Goal: Information Seeking & Learning: Learn about a topic

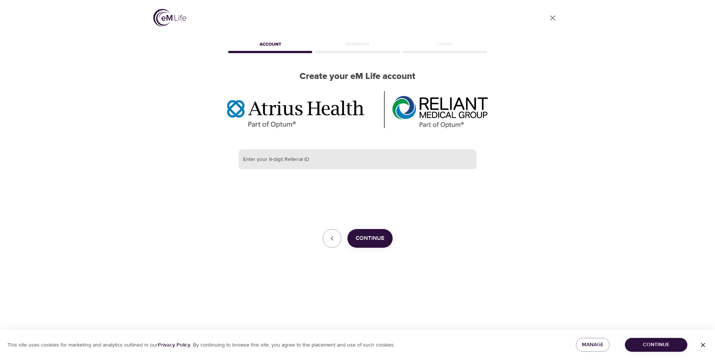
click at [242, 157] on input "text" at bounding box center [358, 159] width 238 height 20
type input "387877048"
click at [366, 236] on span "Continue" at bounding box center [370, 238] width 29 height 10
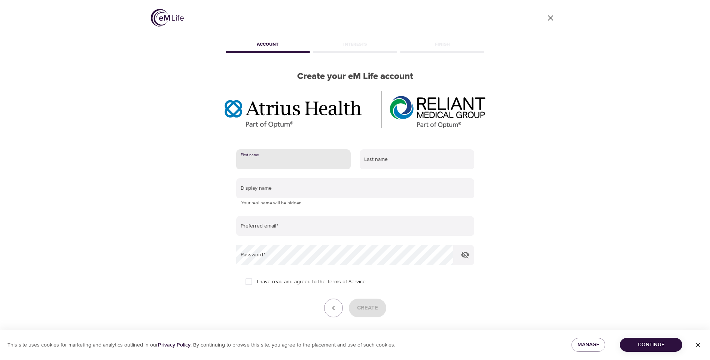
click at [242, 158] on input "text" at bounding box center [293, 159] width 115 height 20
type input "Pamela"
click at [364, 160] on input "text" at bounding box center [417, 159] width 115 height 20
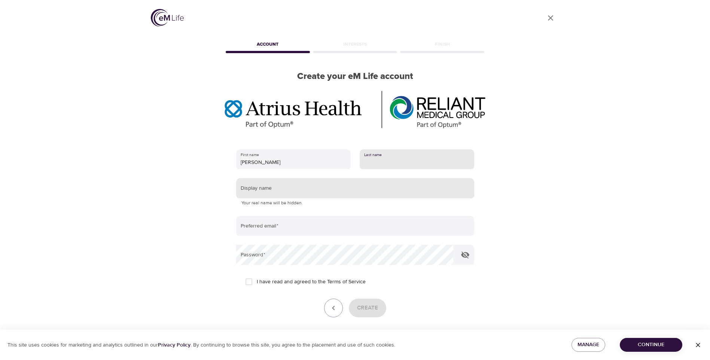
type input "Cameron"
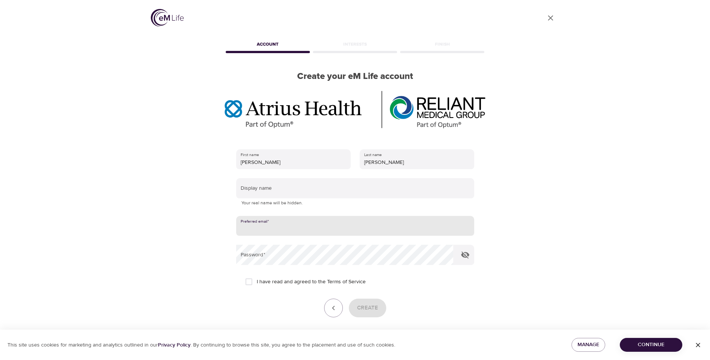
click at [245, 225] on input "email" at bounding box center [355, 226] width 238 height 20
type input "pamcam126@outlook.com"
click at [465, 253] on icon "button" at bounding box center [465, 254] width 8 height 7
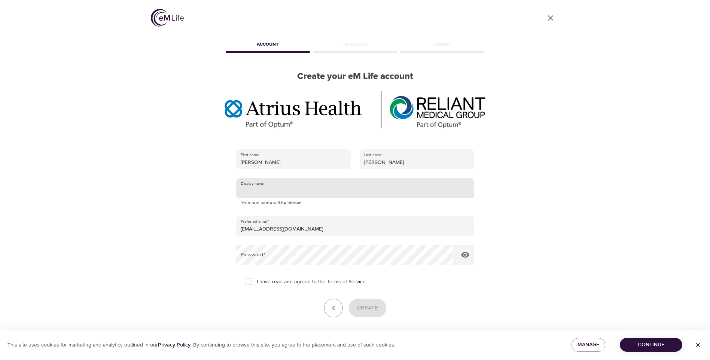
click at [241, 188] on input "text" at bounding box center [355, 188] width 238 height 20
type input "pamcam"
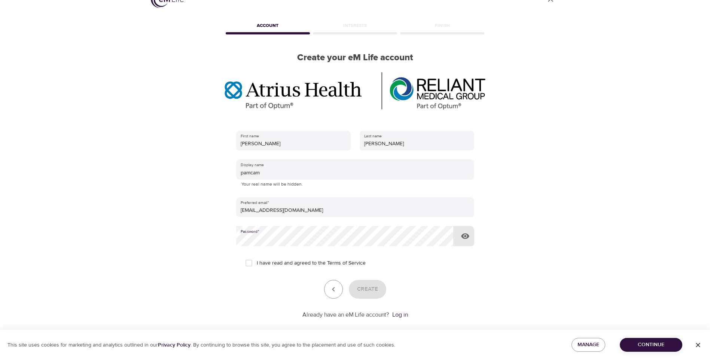
scroll to position [28, 0]
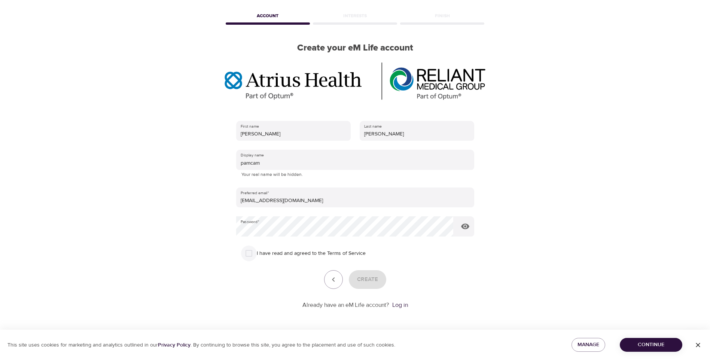
click at [248, 252] on input "I have read and agreed to the Terms of Service" at bounding box center [249, 253] width 16 height 16
checkbox input "true"
click at [367, 278] on span "Create" at bounding box center [367, 280] width 21 height 10
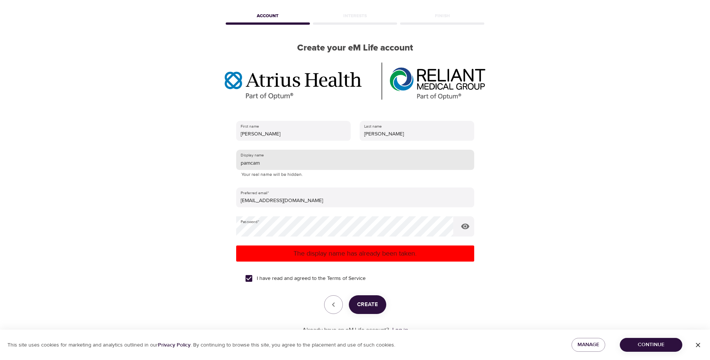
click at [261, 165] on input "pamcam" at bounding box center [355, 160] width 238 height 20
click at [366, 302] on span "Create" at bounding box center [367, 305] width 21 height 10
click at [250, 162] on input "pamy" at bounding box center [355, 160] width 238 height 20
click at [239, 163] on input "pam" at bounding box center [355, 160] width 238 height 20
type input "cameronp"
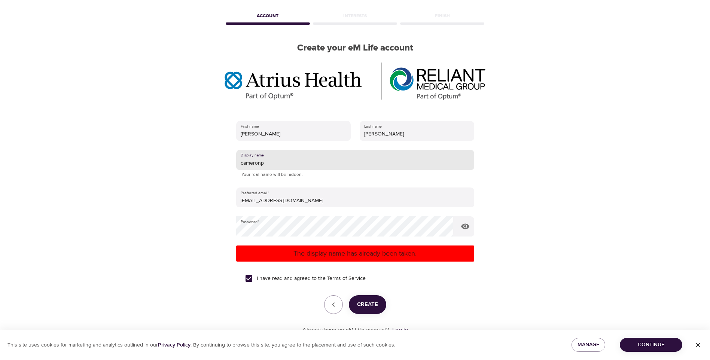
click at [368, 302] on span "Create" at bounding box center [367, 305] width 21 height 10
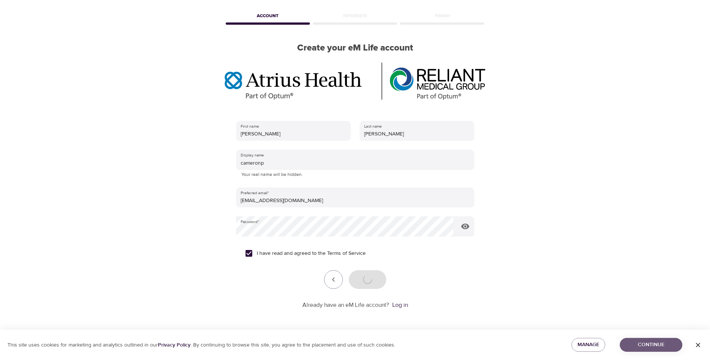
click at [652, 342] on span "Continue" at bounding box center [651, 344] width 51 height 9
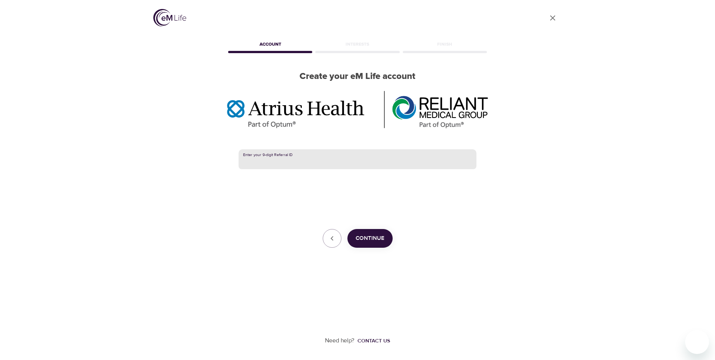
click at [256, 161] on input "text" at bounding box center [358, 159] width 238 height 20
type input "387877048"
click at [375, 237] on span "Continue" at bounding box center [370, 238] width 29 height 10
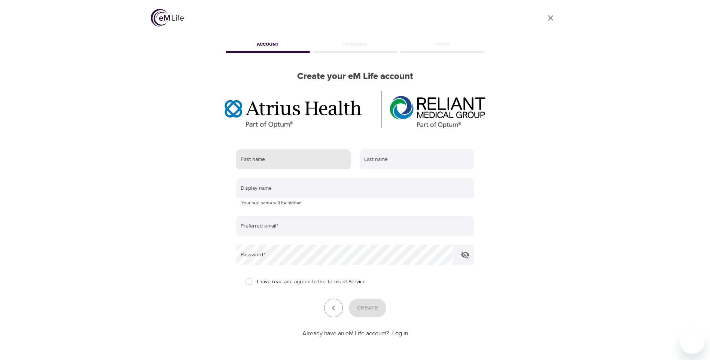
click at [283, 155] on input "text" at bounding box center [293, 159] width 115 height 20
type input "Pamela"
type input "Cameron"
type input "cameronp"
type input "pamcam126@outlook.com"
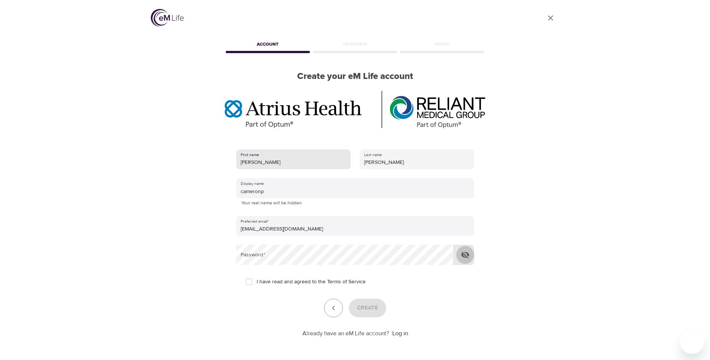
click at [465, 251] on icon "button" at bounding box center [465, 254] width 9 height 9
click at [250, 280] on input "I have read and agreed to the Terms of Service" at bounding box center [249, 282] width 16 height 16
checkbox input "true"
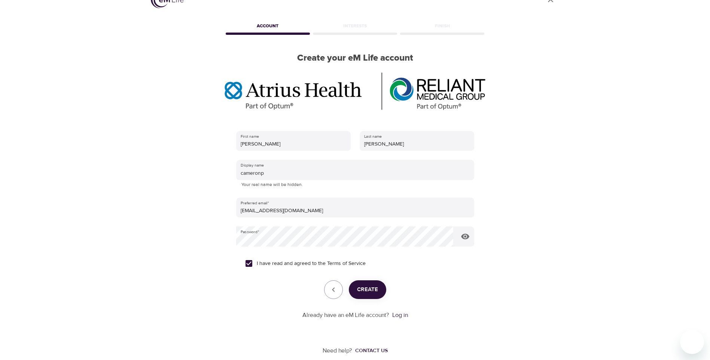
scroll to position [28, 0]
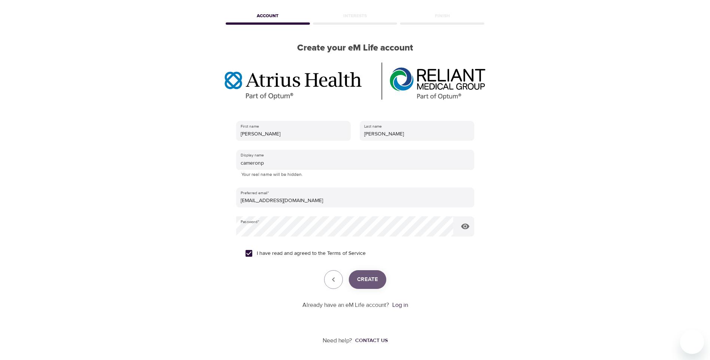
click at [367, 276] on span "Create" at bounding box center [367, 280] width 21 height 10
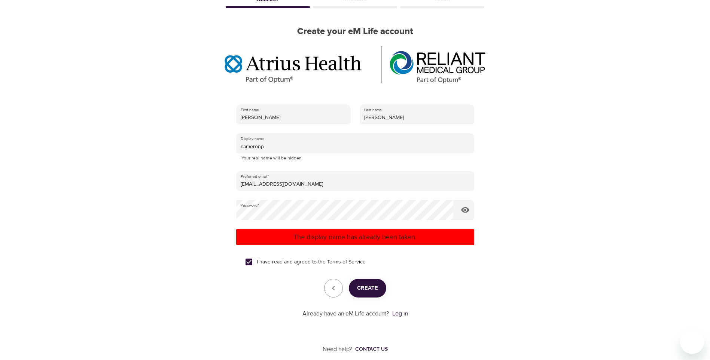
scroll to position [54, 0]
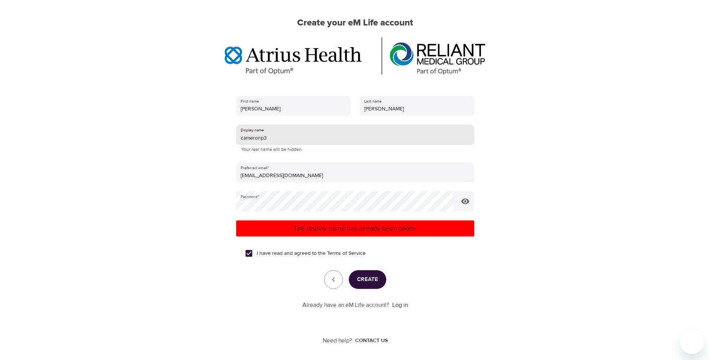
type input "cameronp3"
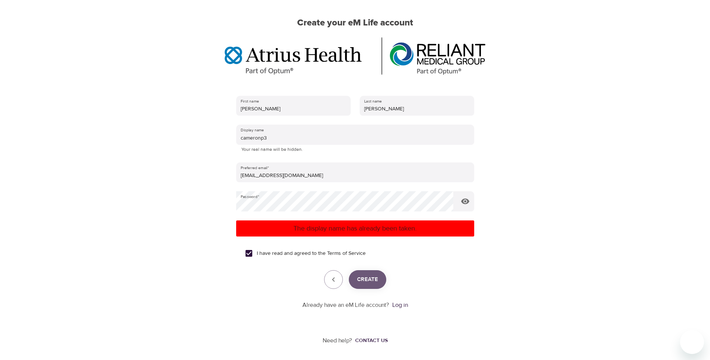
click at [367, 278] on span "Create" at bounding box center [367, 280] width 21 height 10
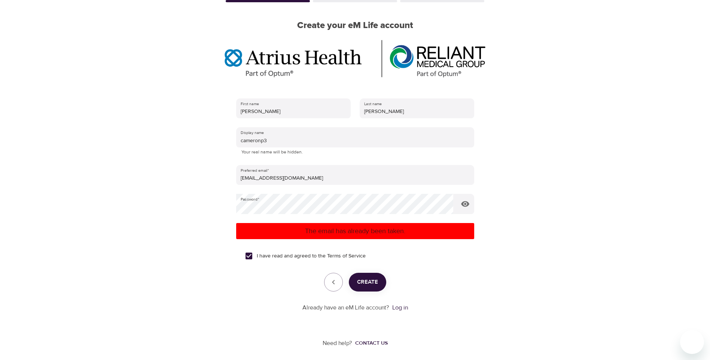
scroll to position [0, 0]
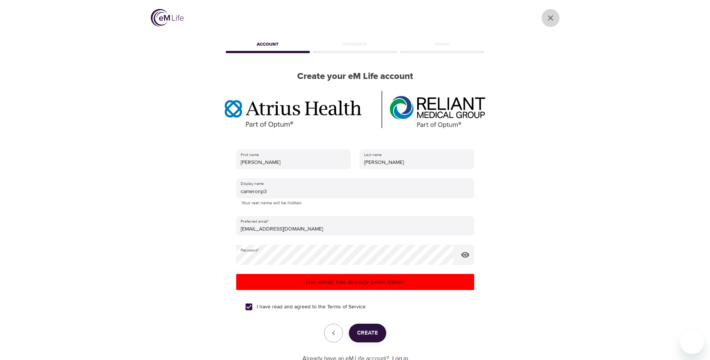
click at [549, 17] on icon "User Profile" at bounding box center [550, 17] width 9 height 9
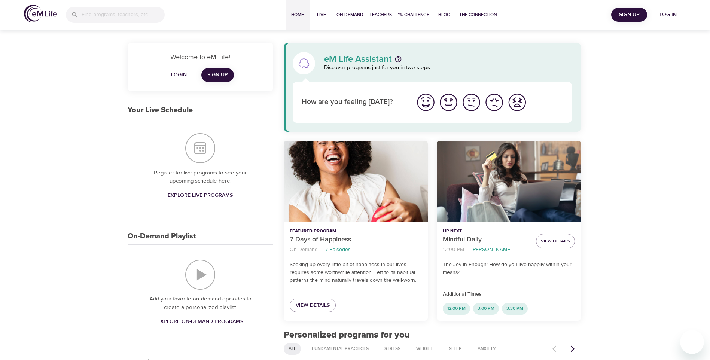
click at [177, 72] on span "Login" at bounding box center [179, 74] width 18 height 9
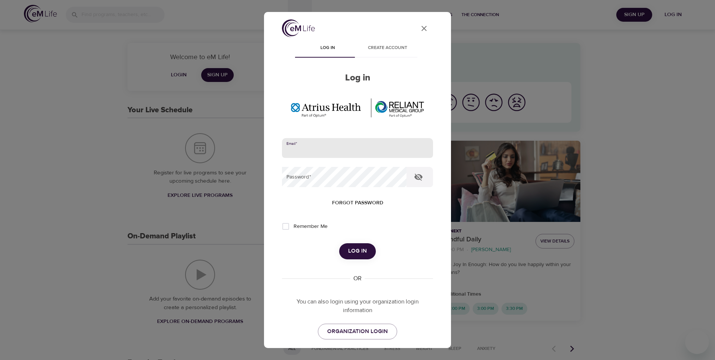
click at [293, 147] on input "email" at bounding box center [357, 148] width 151 height 20
type input "pamcam126@outlook.com"
click at [421, 173] on icon "button" at bounding box center [418, 177] width 9 height 9
click at [353, 248] on span "Log in" at bounding box center [357, 251] width 19 height 10
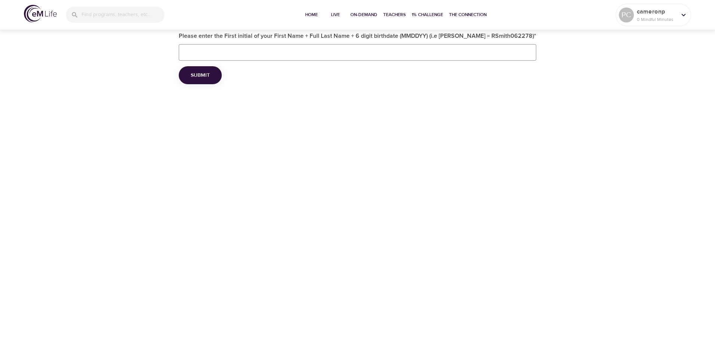
click at [205, 51] on input "Please enter the First initial of your First Name + Full Last Name + 6 digit bi…" at bounding box center [358, 52] width 358 height 16
type input "pcameron082350"
click at [200, 74] on span "Submit" at bounding box center [200, 75] width 19 height 9
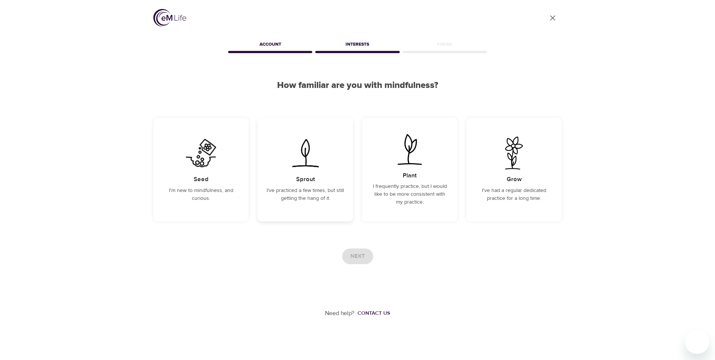
click at [306, 175] on div "Sprout I've practiced a few times, but still getting the hang of it." at bounding box center [305, 170] width 95 height 104
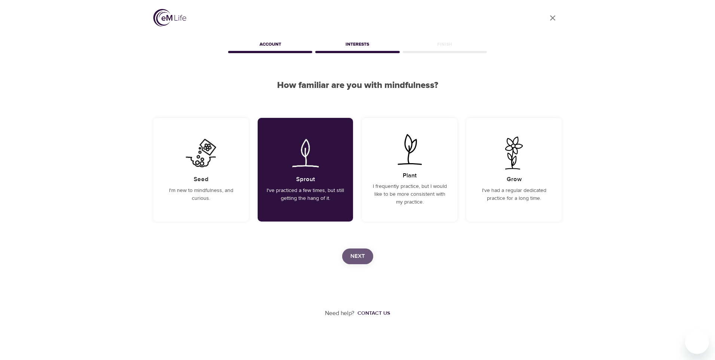
click at [356, 254] on span "Next" at bounding box center [358, 256] width 15 height 10
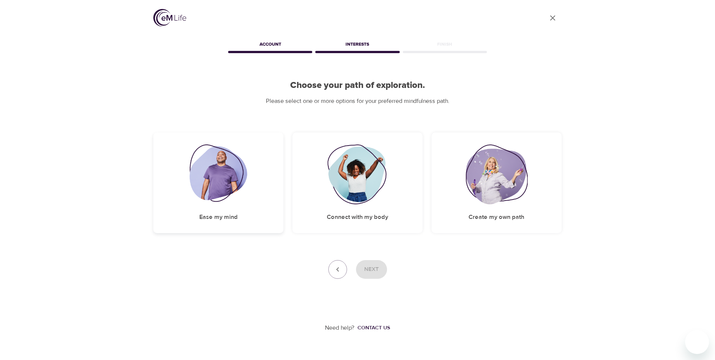
click at [215, 210] on div "Ease my mind" at bounding box center [218, 182] width 130 height 101
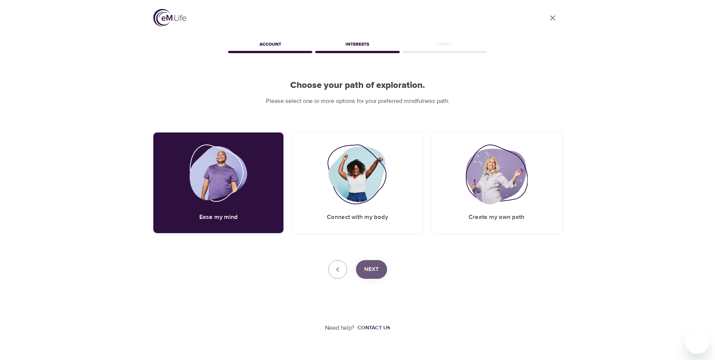
click at [369, 267] on span "Next" at bounding box center [371, 270] width 15 height 10
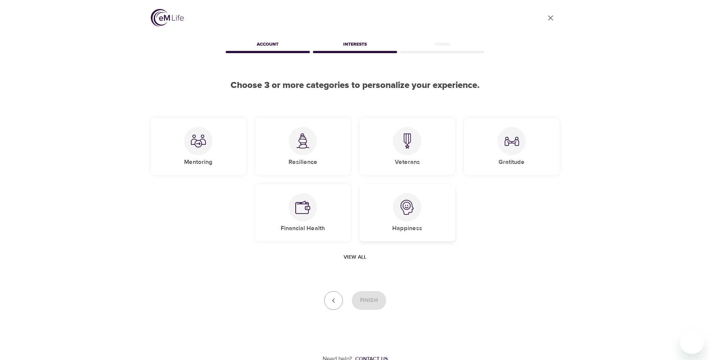
click at [406, 207] on img at bounding box center [407, 207] width 15 height 15
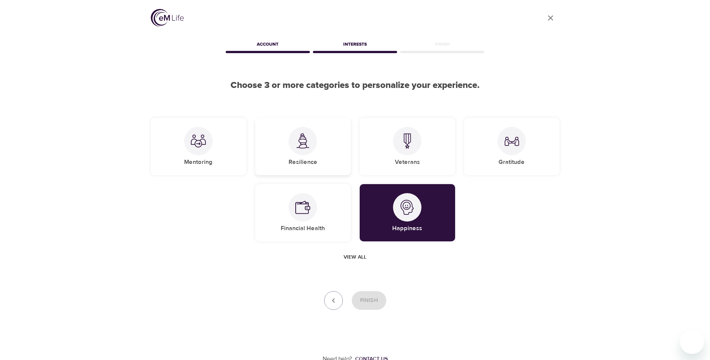
click at [304, 154] on div at bounding box center [303, 141] width 28 height 28
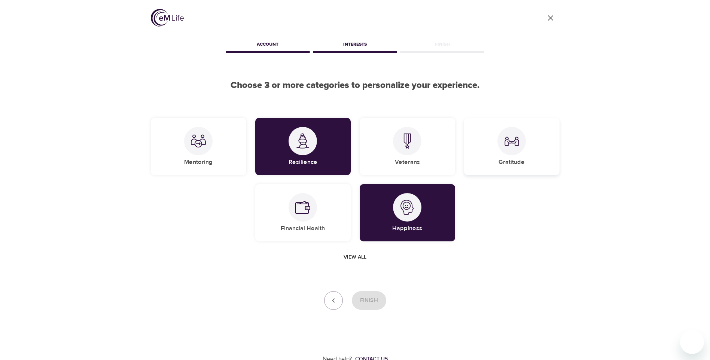
click at [509, 153] on div at bounding box center [511, 141] width 28 height 28
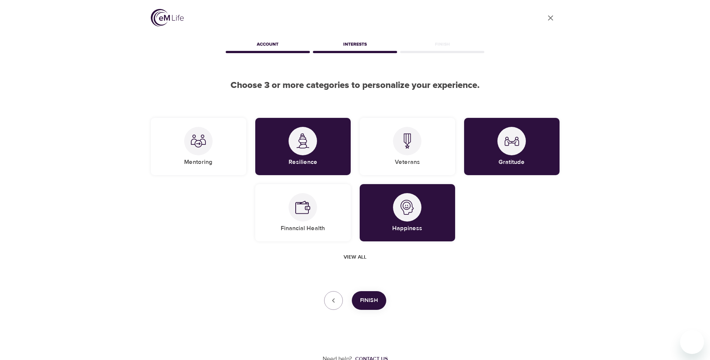
click at [368, 300] on span "Finish" at bounding box center [369, 301] width 18 height 10
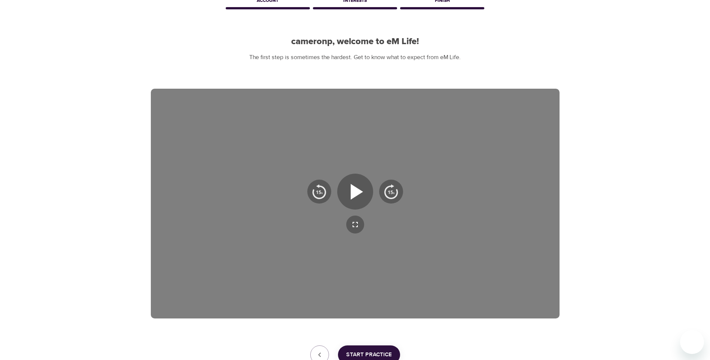
scroll to position [101, 0]
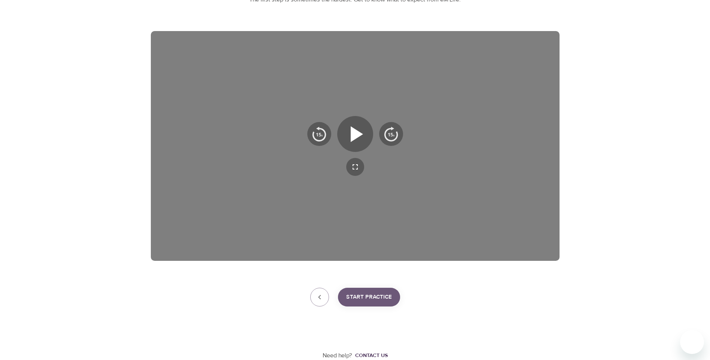
click at [373, 296] on span "Start Practice" at bounding box center [369, 297] width 46 height 10
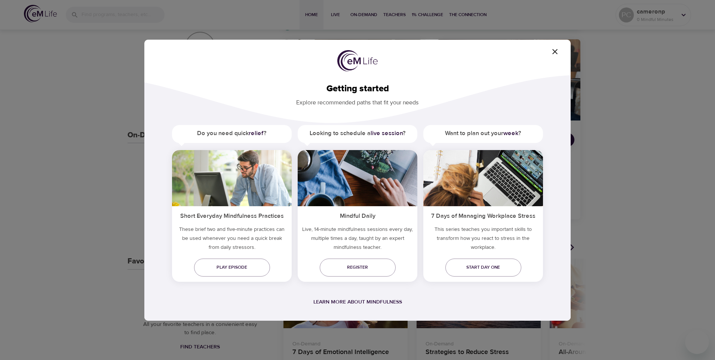
click at [555, 50] on icon "button" at bounding box center [555, 51] width 9 height 9
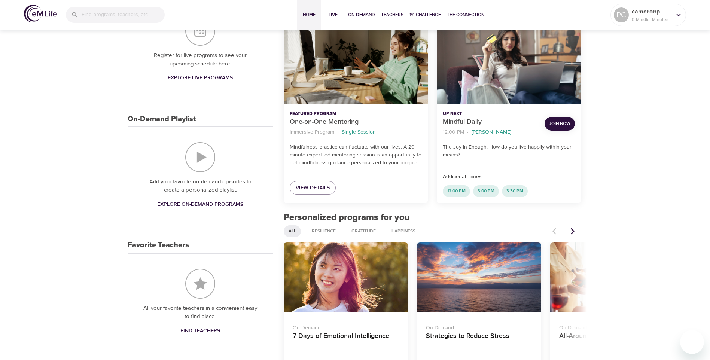
scroll to position [88, 0]
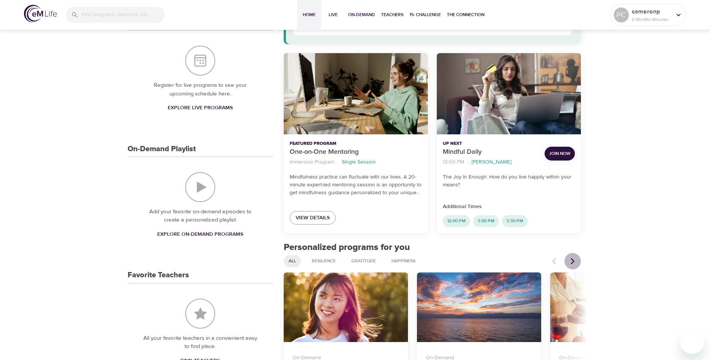
click at [574, 260] on icon "Next items" at bounding box center [572, 260] width 7 height 7
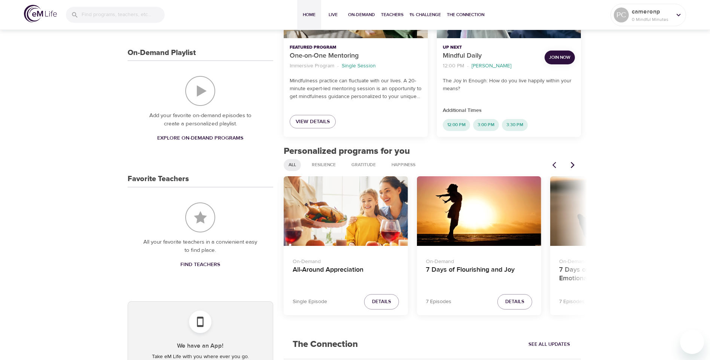
scroll to position [200, 0]
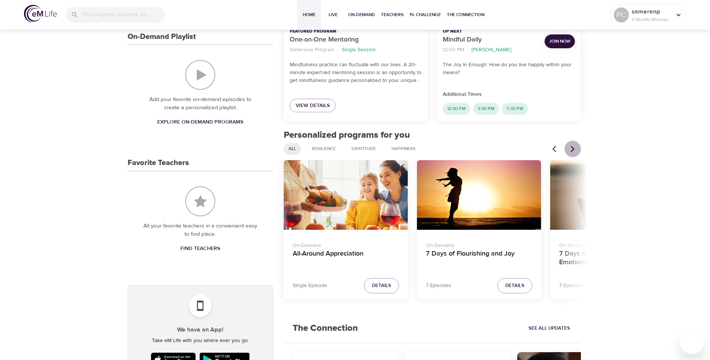
click at [573, 147] on icon "Next items" at bounding box center [572, 148] width 7 height 7
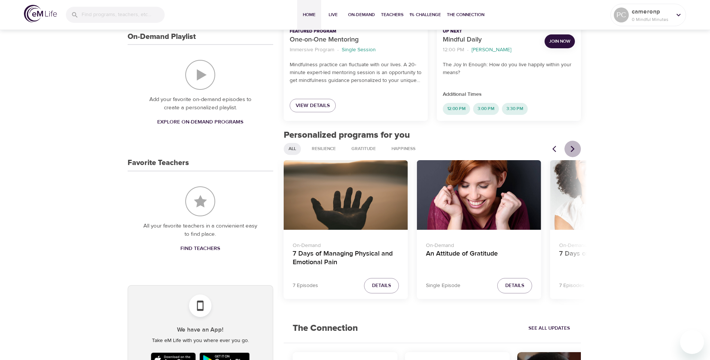
click at [573, 146] on icon "Next items" at bounding box center [572, 148] width 7 height 7
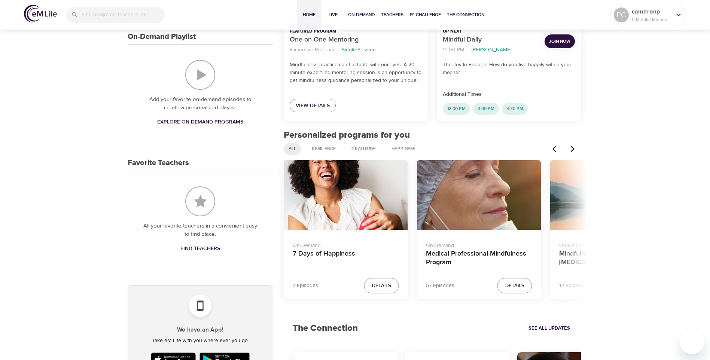
click at [573, 146] on icon "Next items" at bounding box center [572, 148] width 7 height 7
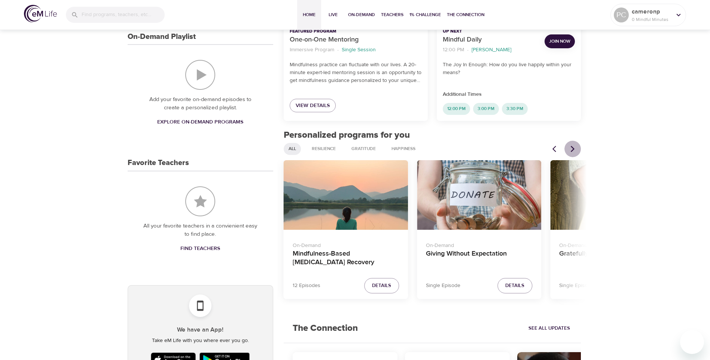
click at [571, 145] on icon "Next items" at bounding box center [572, 148] width 7 height 7
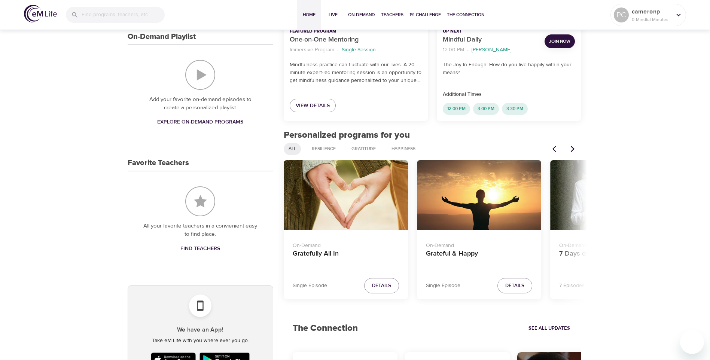
click at [571, 145] on icon "Next items" at bounding box center [572, 148] width 7 height 7
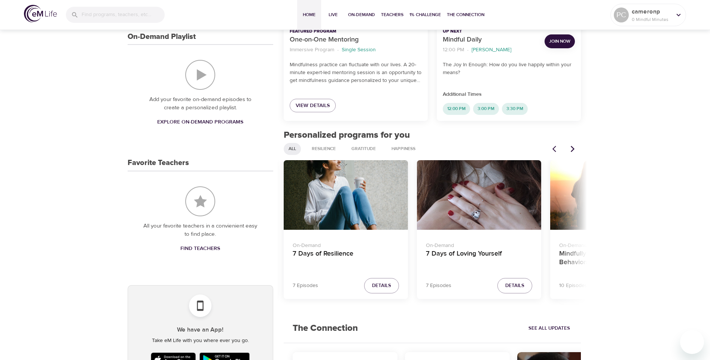
click at [571, 145] on icon "Next items" at bounding box center [572, 148] width 7 height 7
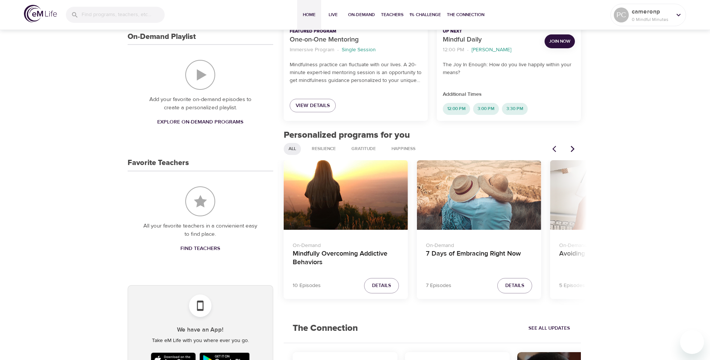
click at [571, 145] on icon "Next items" at bounding box center [572, 148] width 7 height 7
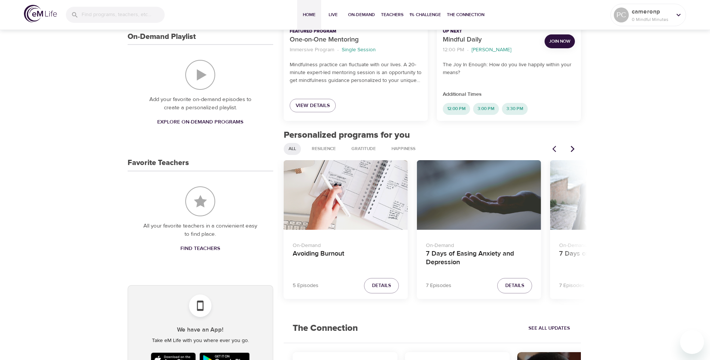
click at [571, 145] on icon "Next items" at bounding box center [572, 148] width 7 height 7
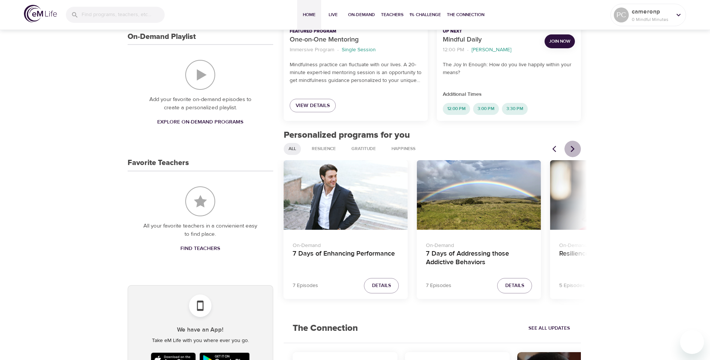
click at [572, 145] on icon "Next items" at bounding box center [572, 148] width 7 height 7
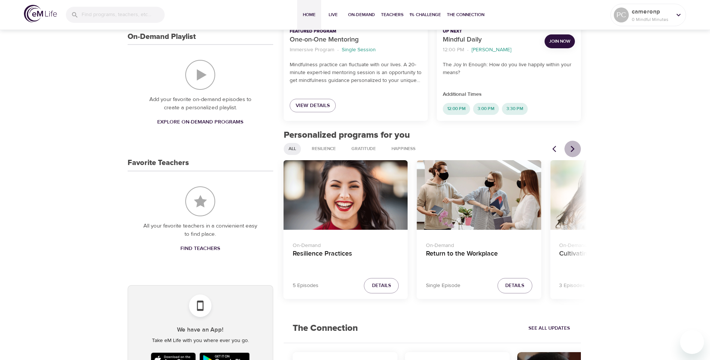
click at [573, 145] on icon "Next items" at bounding box center [572, 148] width 7 height 7
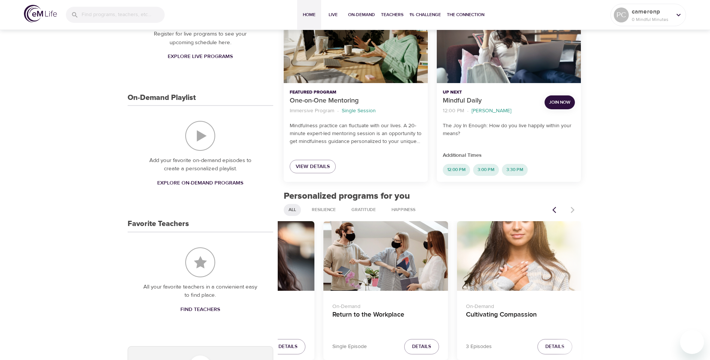
scroll to position [0, 0]
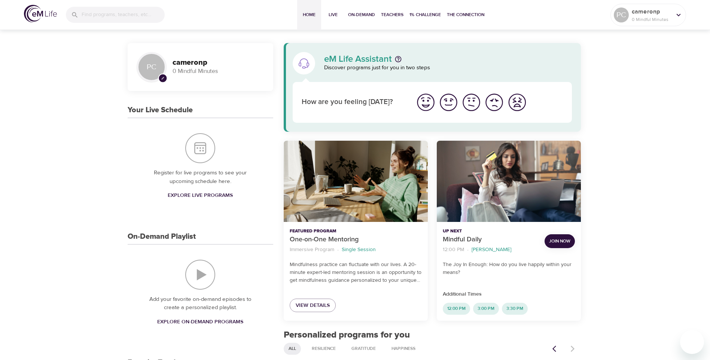
click at [449, 99] on img "I'm feeling good" at bounding box center [448, 102] width 21 height 21
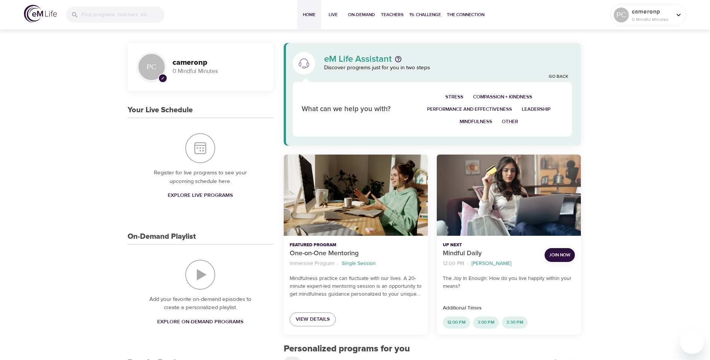
click at [454, 94] on span "Stress" at bounding box center [454, 97] width 18 height 9
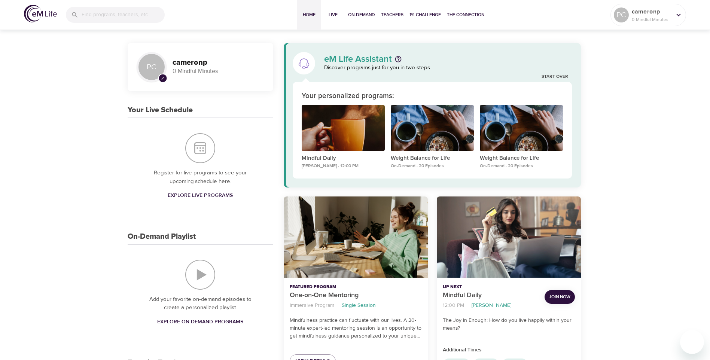
click at [486, 93] on div "Your personalized programs:" at bounding box center [433, 96] width 262 height 11
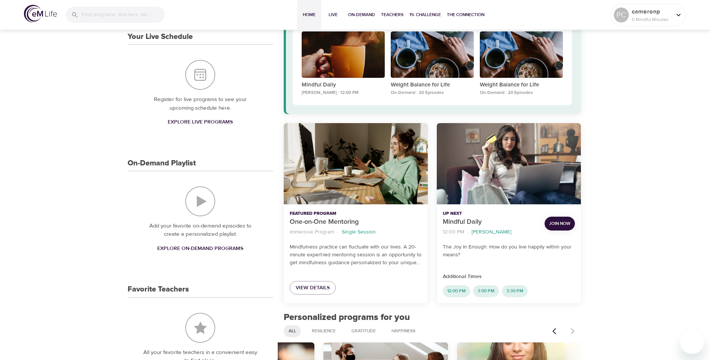
scroll to position [75, 0]
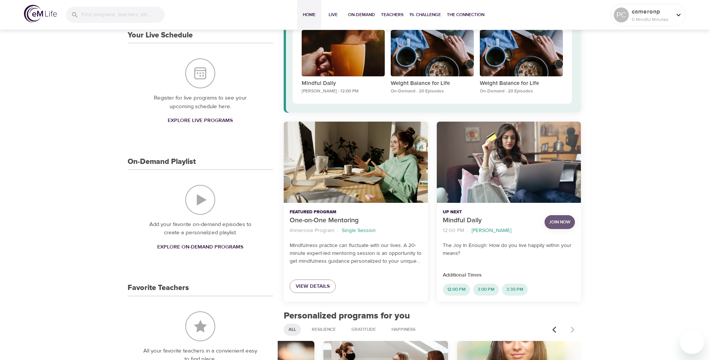
click at [563, 219] on span "Join Now" at bounding box center [559, 222] width 21 height 8
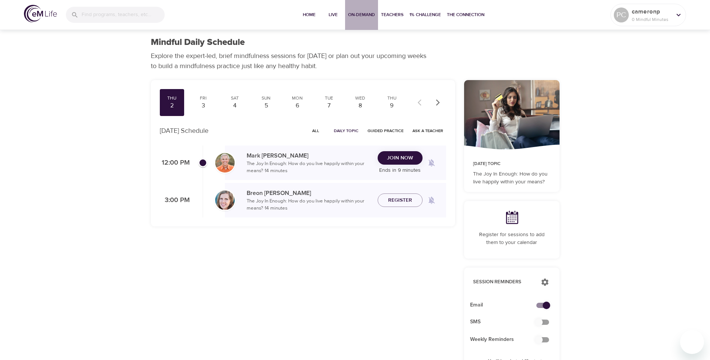
click at [351, 12] on span "On-Demand" at bounding box center [361, 15] width 27 height 8
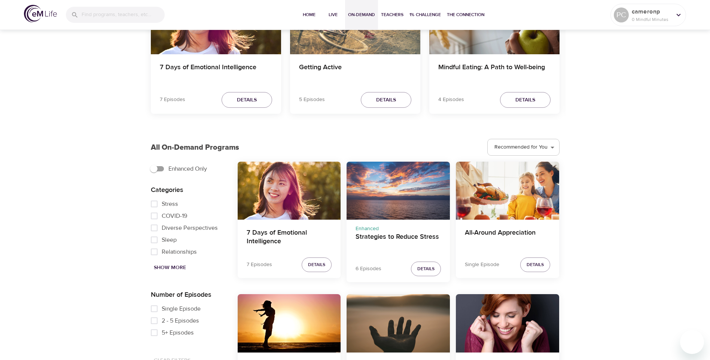
scroll to position [112, 0]
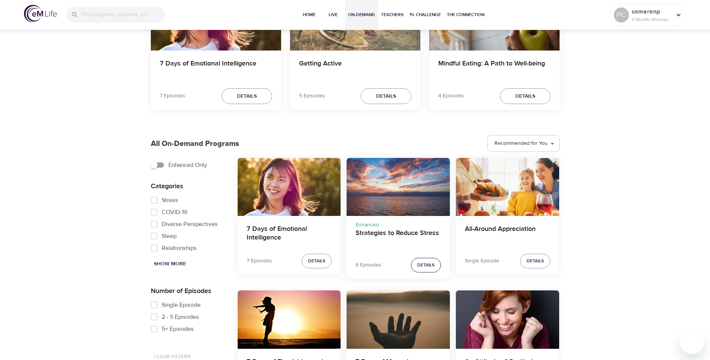
click at [425, 262] on span "Details" at bounding box center [425, 265] width 17 height 8
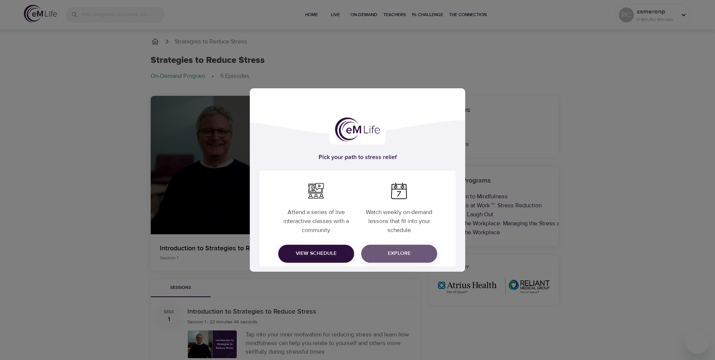
click at [388, 251] on span "Explore" at bounding box center [399, 253] width 64 height 9
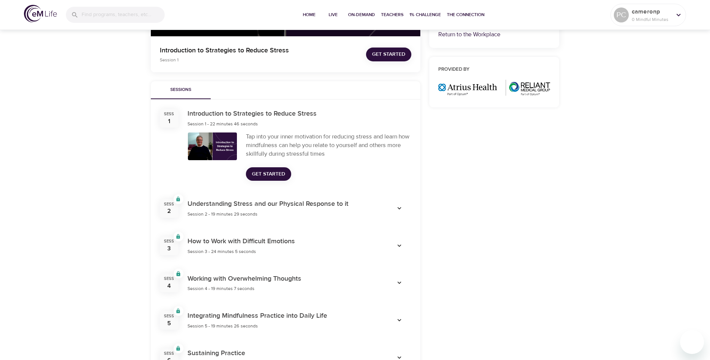
scroll to position [187, 0]
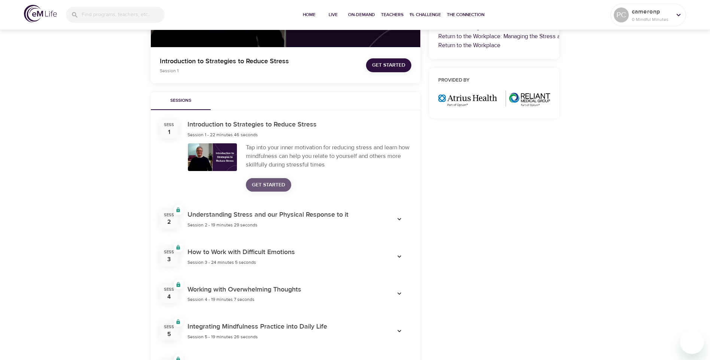
click at [266, 183] on span "Get Started" at bounding box center [268, 184] width 33 height 9
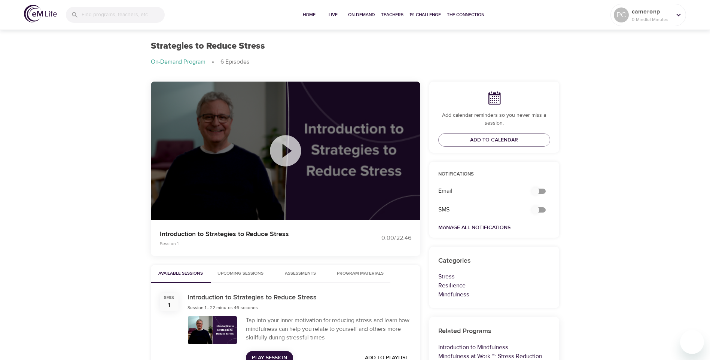
scroll to position [0, 0]
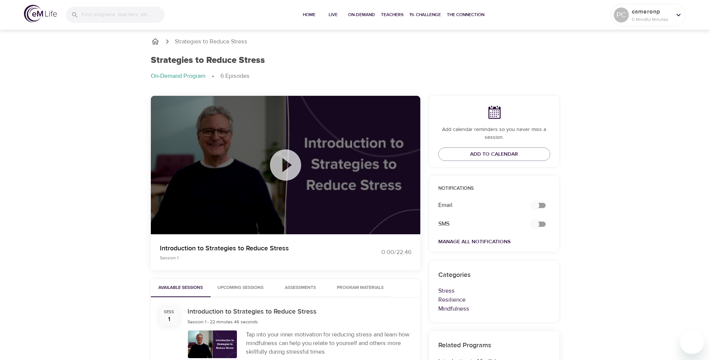
click at [286, 161] on icon at bounding box center [285, 164] width 37 height 37
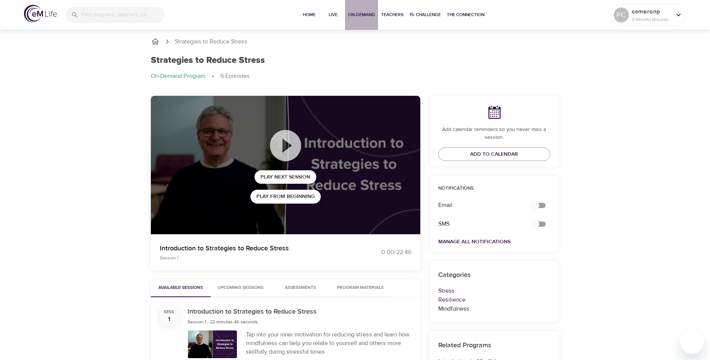
click at [362, 12] on span "On-Demand" at bounding box center [361, 15] width 27 height 8
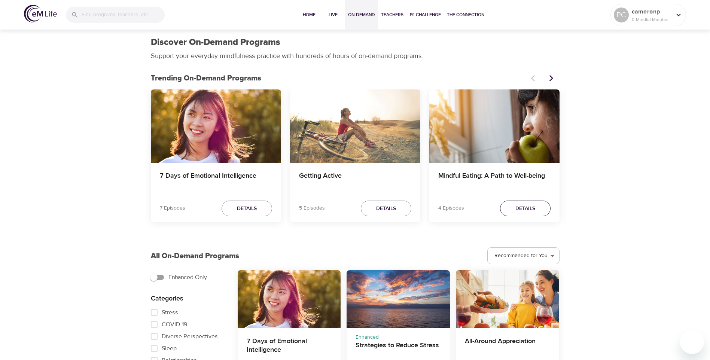
click at [518, 205] on span "Details" at bounding box center [525, 208] width 20 height 9
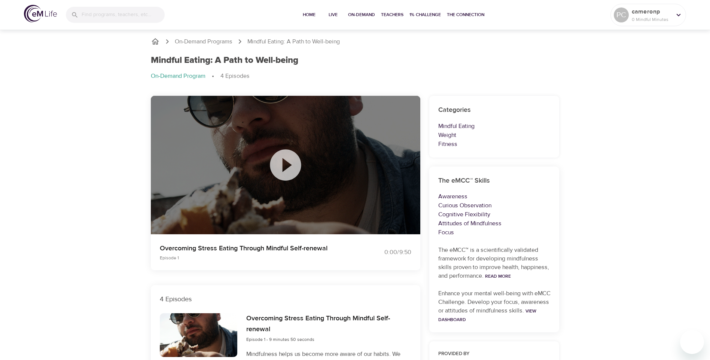
click at [284, 165] on icon at bounding box center [285, 164] width 37 height 37
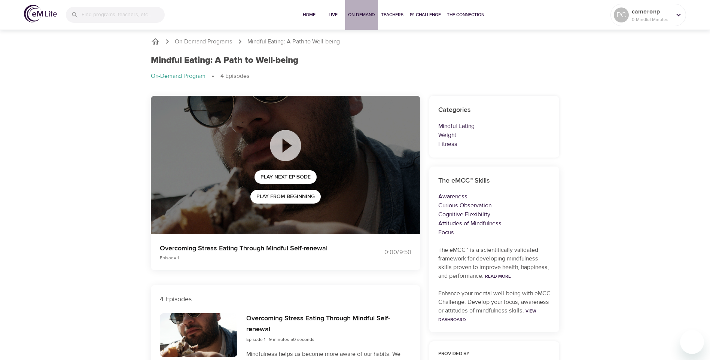
click at [361, 12] on span "On-Demand" at bounding box center [361, 15] width 27 height 8
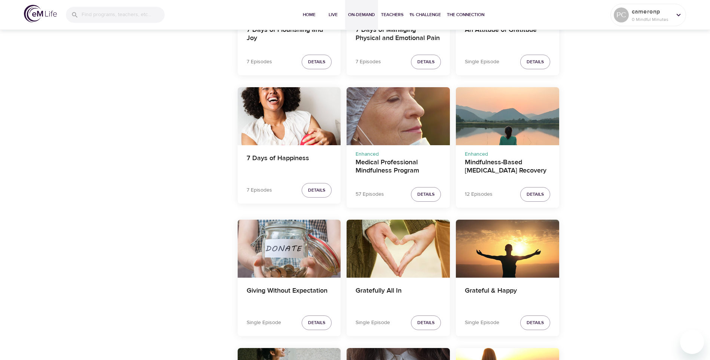
scroll to position [299, 0]
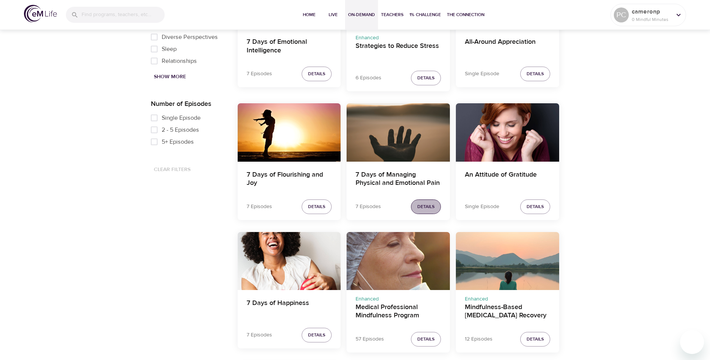
click at [424, 203] on span "Details" at bounding box center [425, 207] width 17 height 8
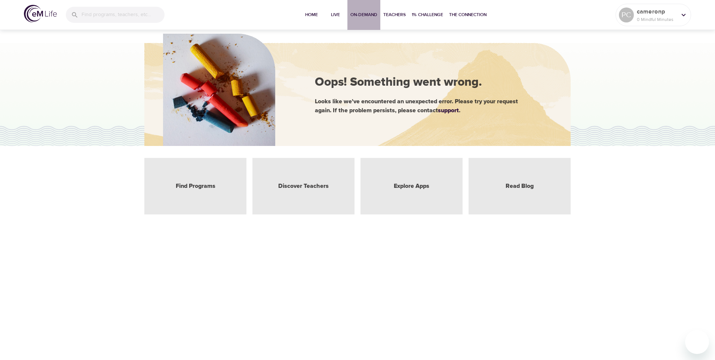
click at [368, 10] on button "On-Demand" at bounding box center [364, 15] width 33 height 30
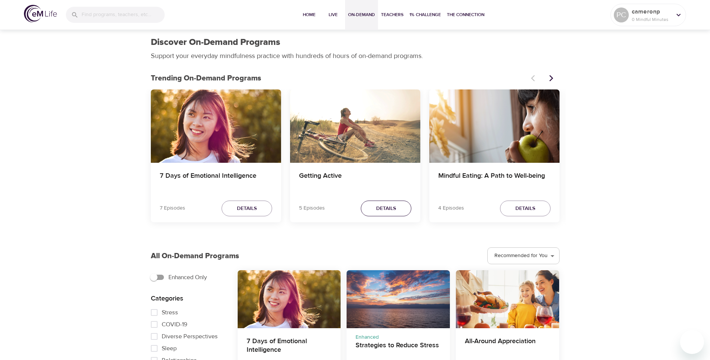
click at [387, 205] on span "Details" at bounding box center [386, 208] width 20 height 9
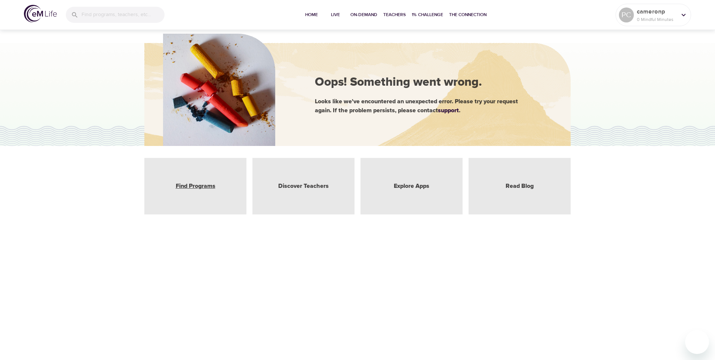
click at [193, 183] on link "Find Programs" at bounding box center [196, 186] width 40 height 9
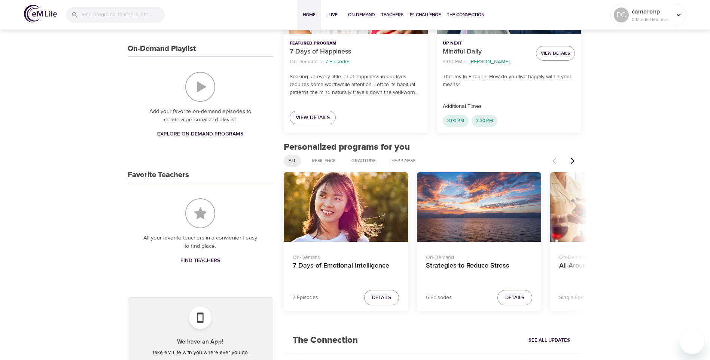
scroll to position [187, 0]
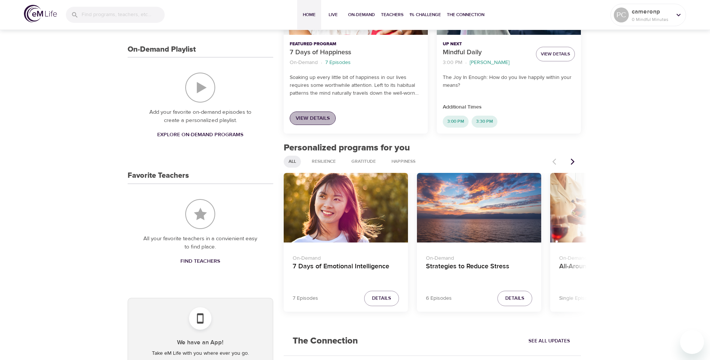
click at [311, 116] on span "View Details" at bounding box center [313, 118] width 34 height 9
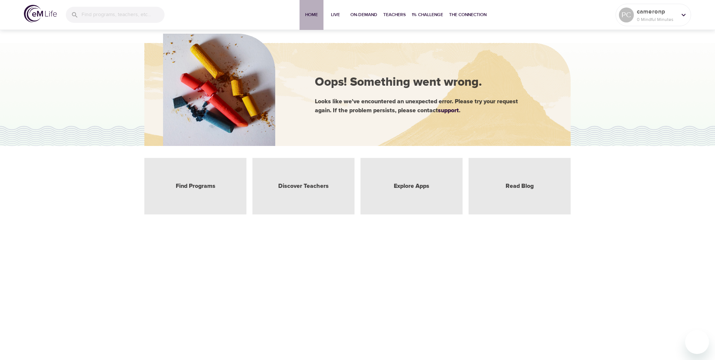
click at [312, 10] on button "Home" at bounding box center [312, 15] width 24 height 30
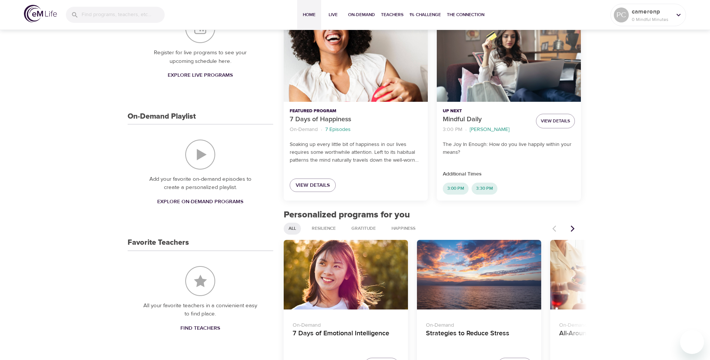
scroll to position [88, 0]
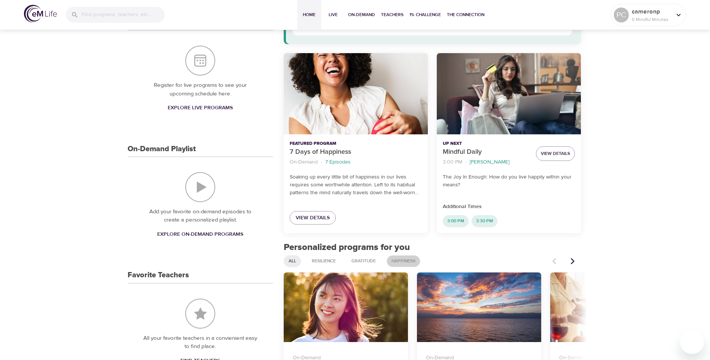
click at [403, 259] on span "Happiness" at bounding box center [403, 261] width 33 height 6
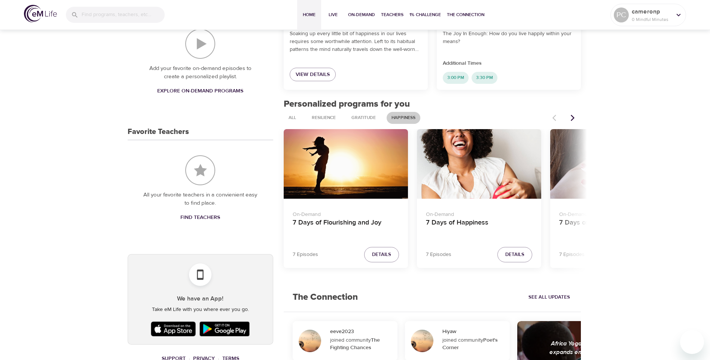
scroll to position [237, 0]
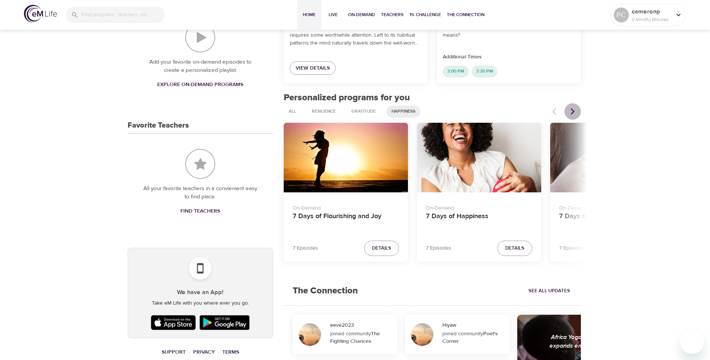
click at [571, 110] on icon "Next items" at bounding box center [572, 111] width 7 height 7
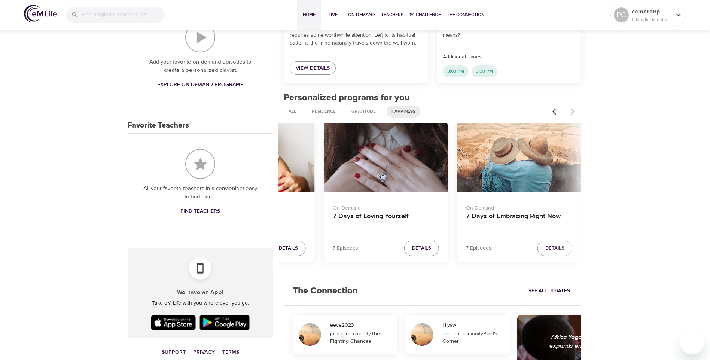
click at [571, 110] on div at bounding box center [564, 111] width 33 height 16
click at [552, 110] on button "Previous items" at bounding box center [556, 111] width 16 height 16
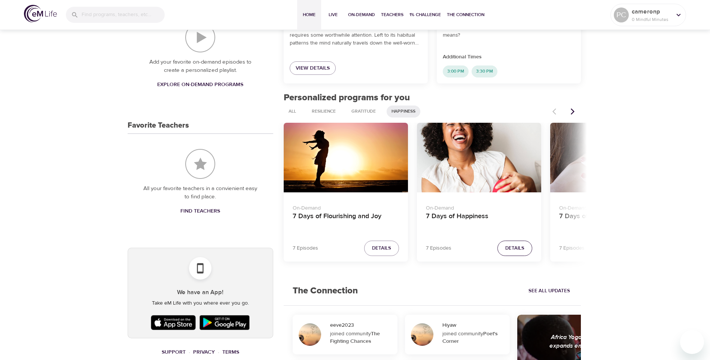
click at [517, 246] on span "Details" at bounding box center [514, 248] width 19 height 9
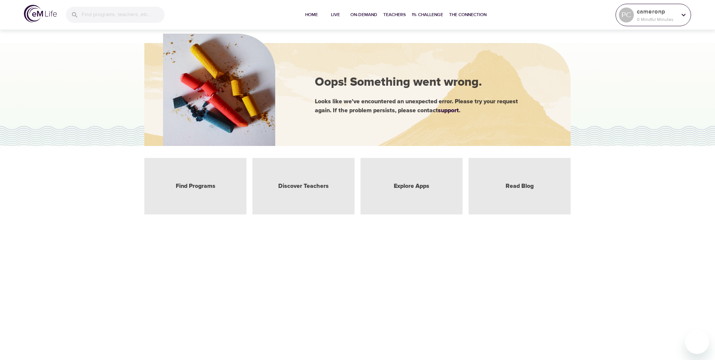
click at [654, 13] on p "cameronp" at bounding box center [657, 11] width 40 height 9
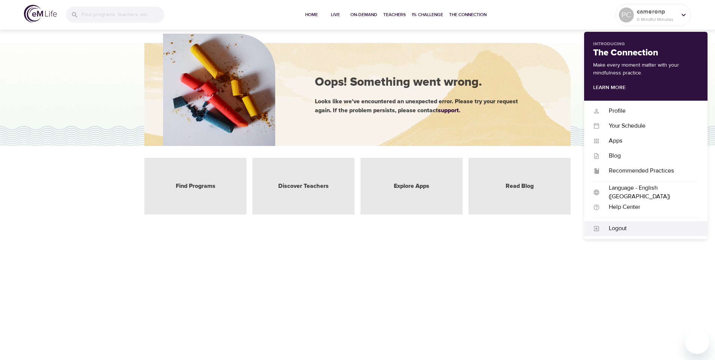
click at [617, 226] on div "Logout" at bounding box center [649, 228] width 99 height 9
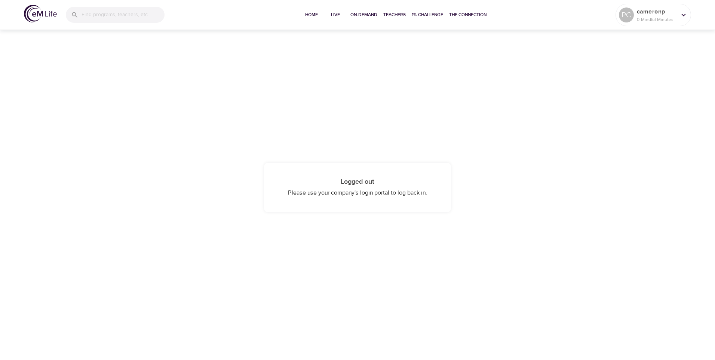
click at [641, 166] on div "Logged out Please use your company's login portal to log back in." at bounding box center [357, 187] width 715 height 319
click at [672, 190] on div "Logged out Please use your company's login portal to log back in." at bounding box center [357, 187] width 715 height 319
